Goal: Transaction & Acquisition: Purchase product/service

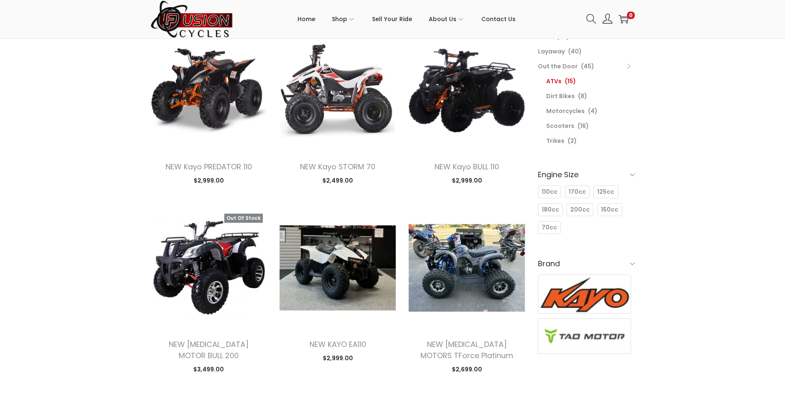
scroll to position [124, 0]
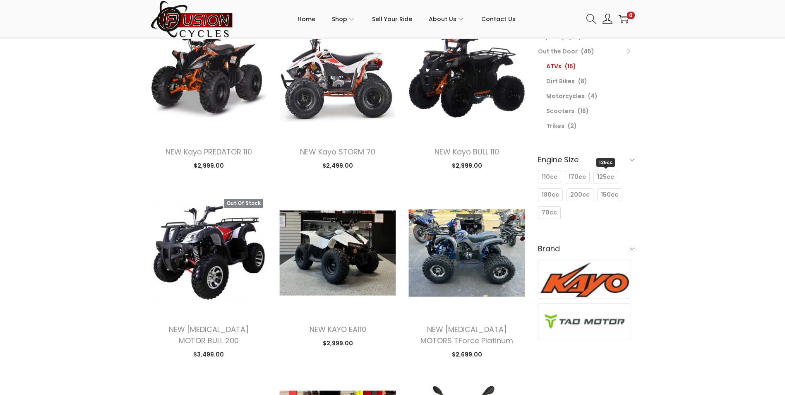
click at [601, 174] on span "125cc" at bounding box center [605, 176] width 17 height 9
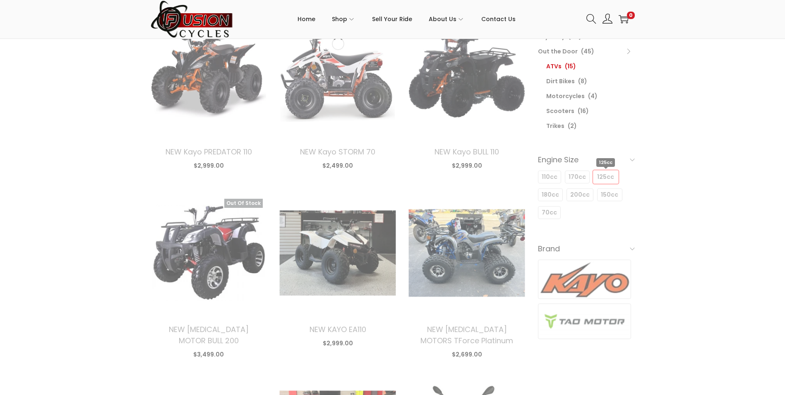
scroll to position [119, 0]
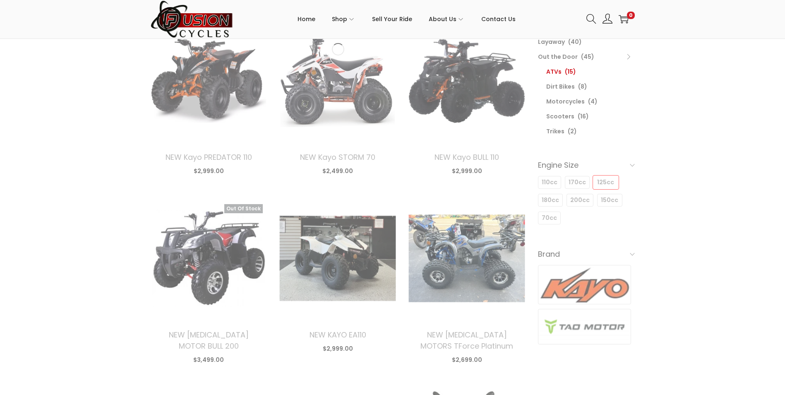
select select "date"
